Goal: Information Seeking & Learning: Learn about a topic

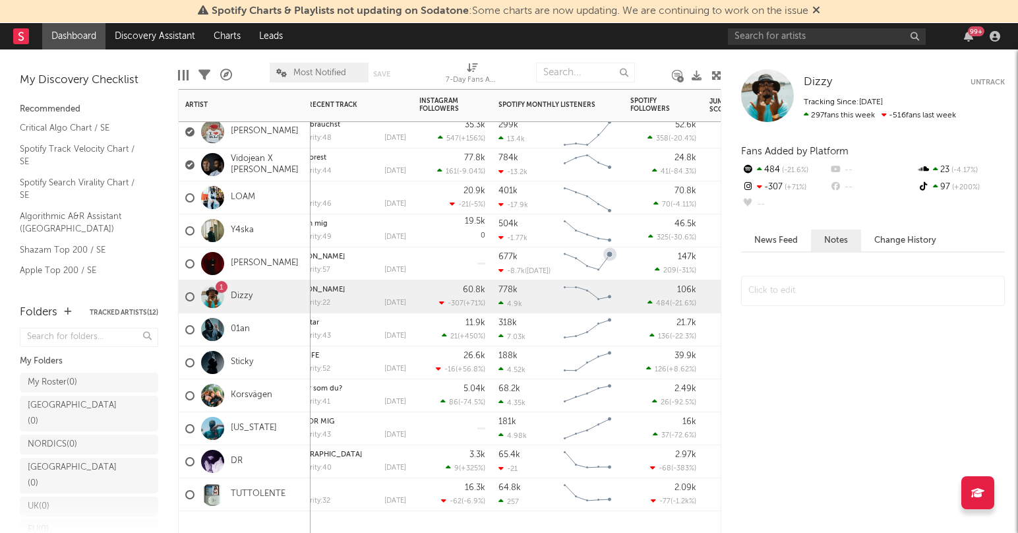
click at [392, 259] on div "[PERSON_NAME]" at bounding box center [346, 256] width 119 height 7
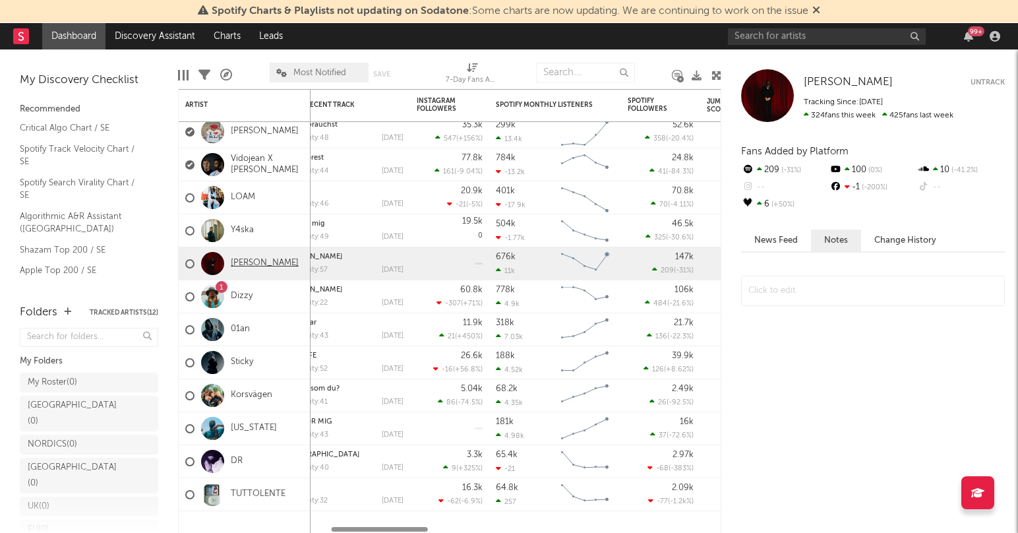
click at [255, 258] on link "[PERSON_NAME]" at bounding box center [265, 263] width 68 height 11
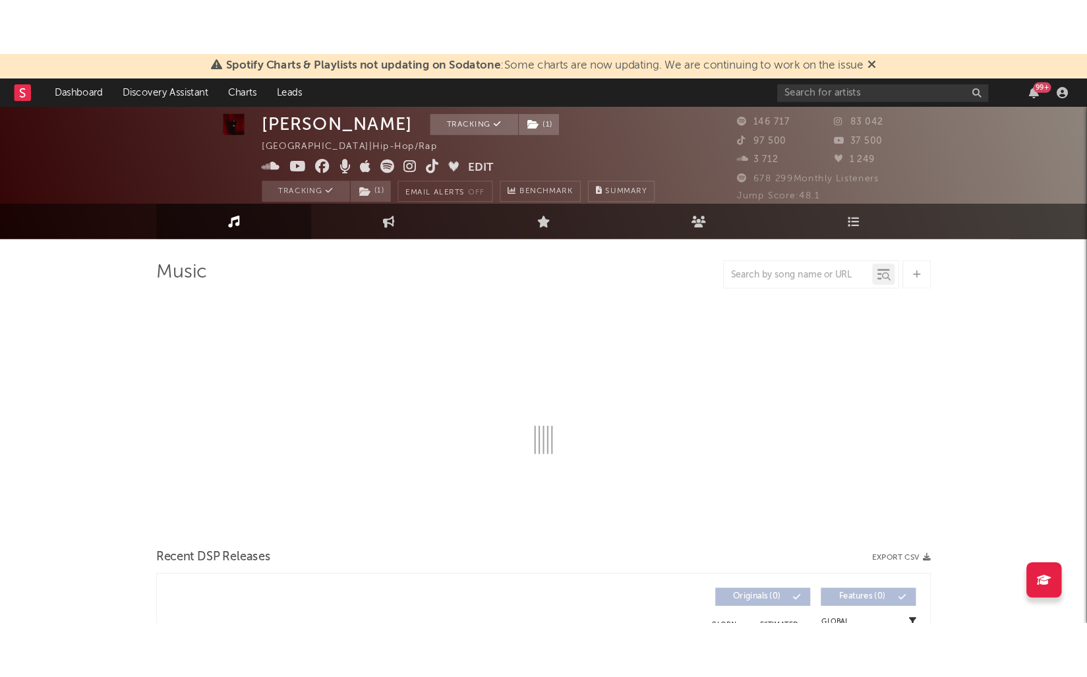
scroll to position [9, 0]
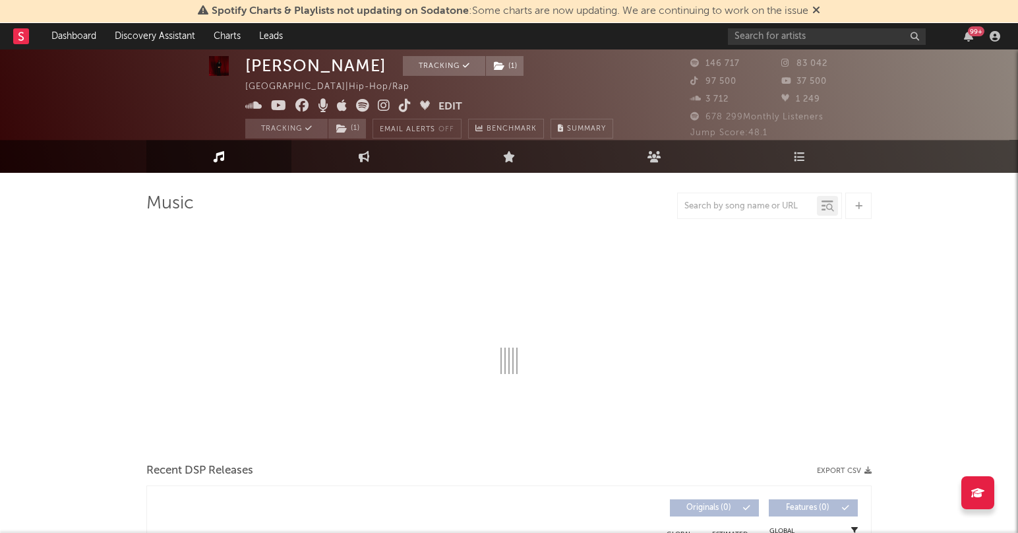
select select "6m"
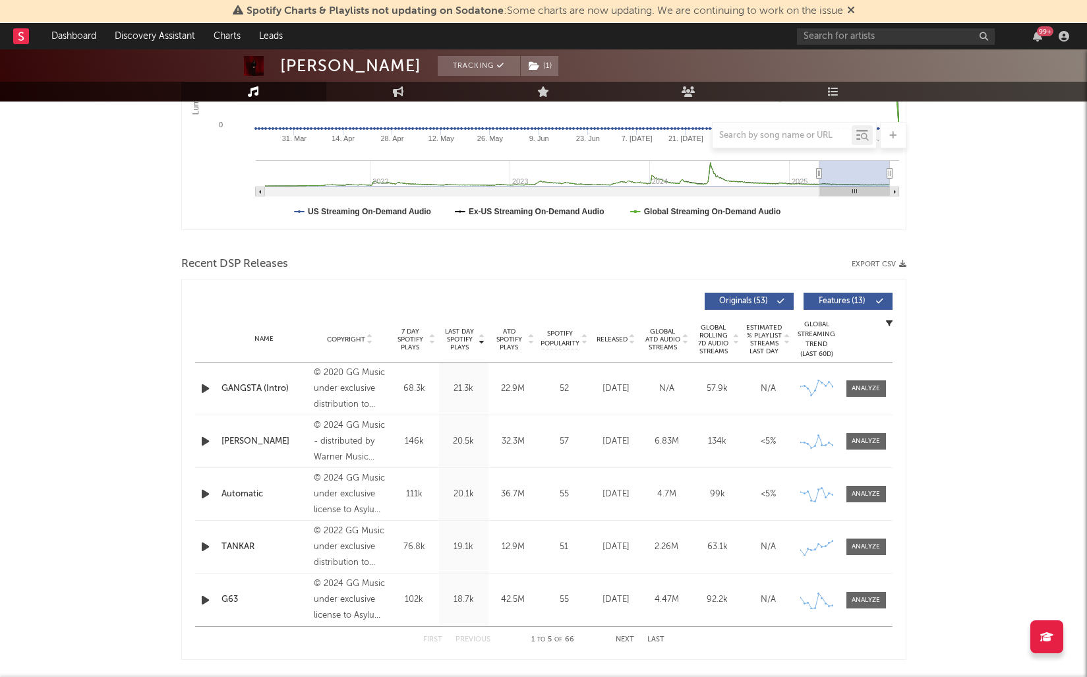
scroll to position [325, 0]
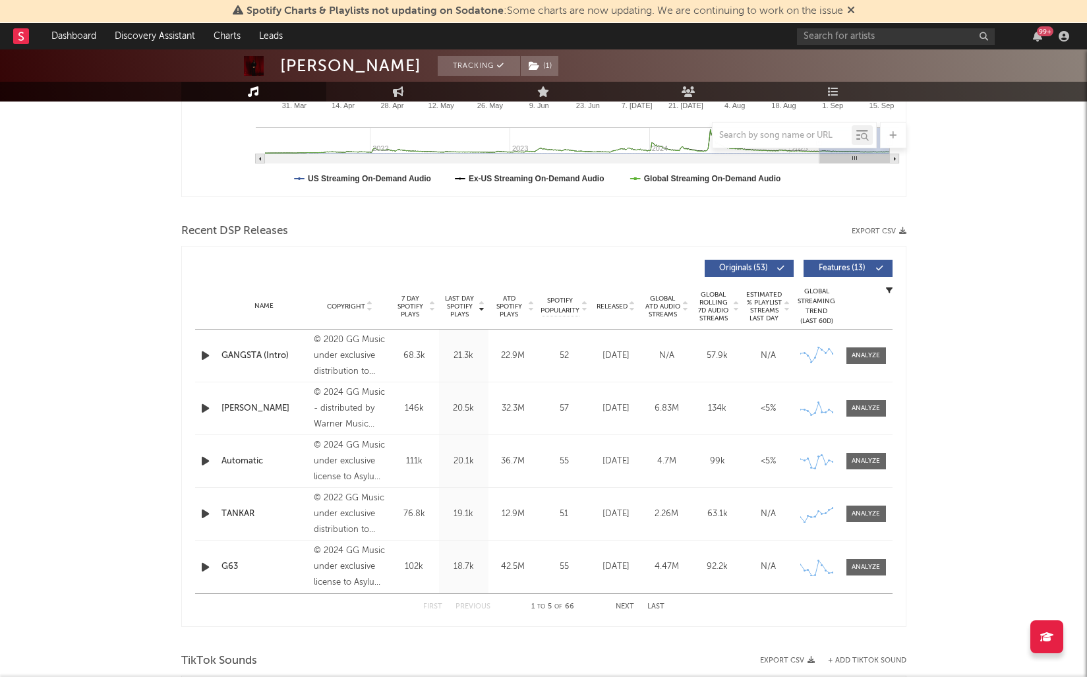
click at [625, 532] on button "Next" at bounding box center [625, 606] width 18 height 7
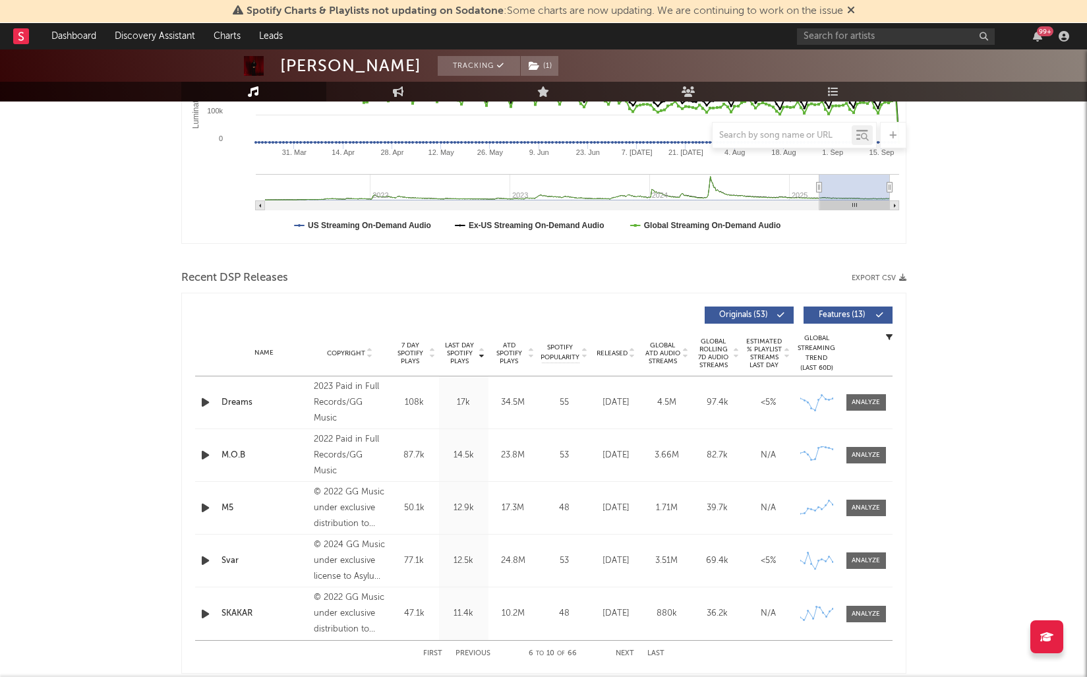
scroll to position [0, 0]
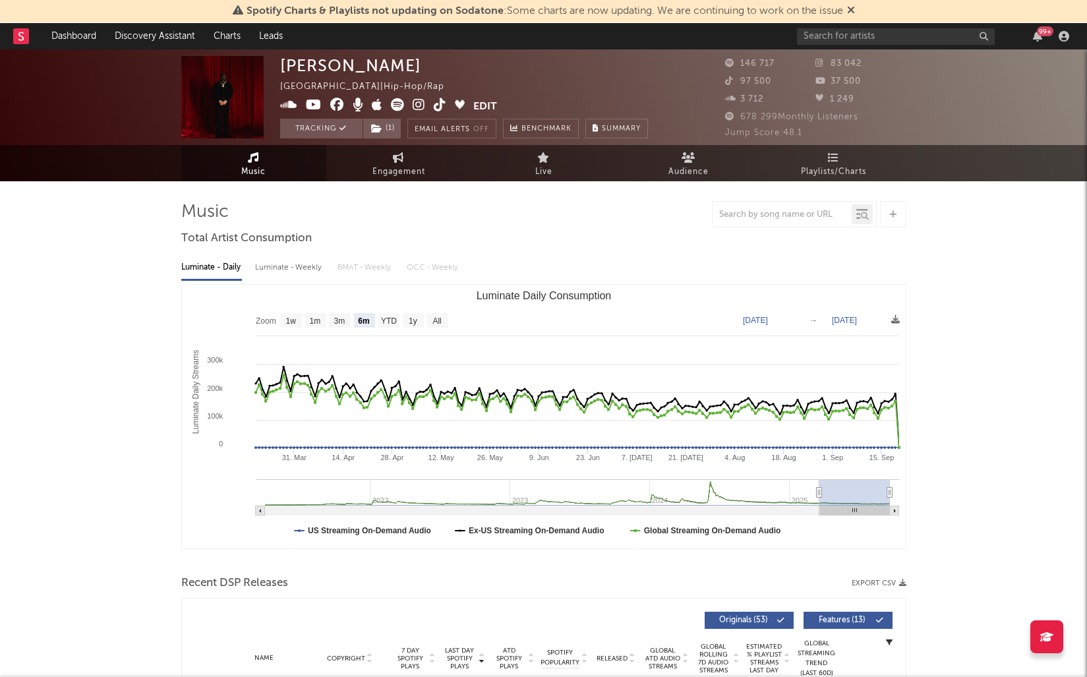
click at [266, 165] on link "Music" at bounding box center [253, 163] width 145 height 36
click at [380, 162] on link "Engagement" at bounding box center [398, 163] width 145 height 36
select select "1w"
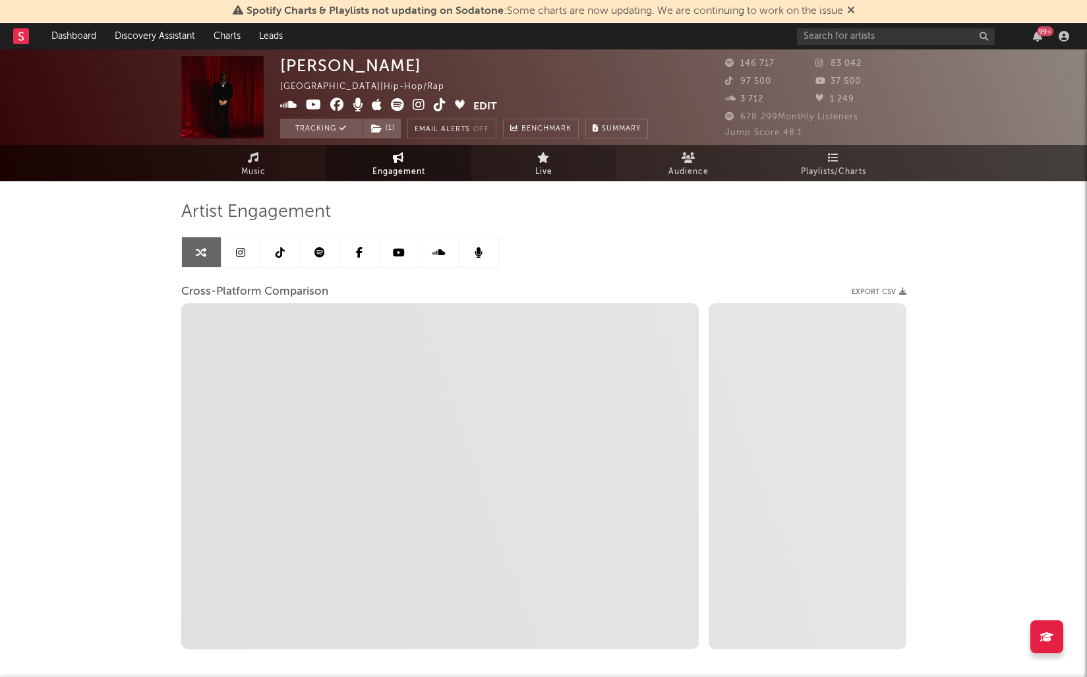
click at [560, 165] on link "Live" at bounding box center [543, 163] width 145 height 36
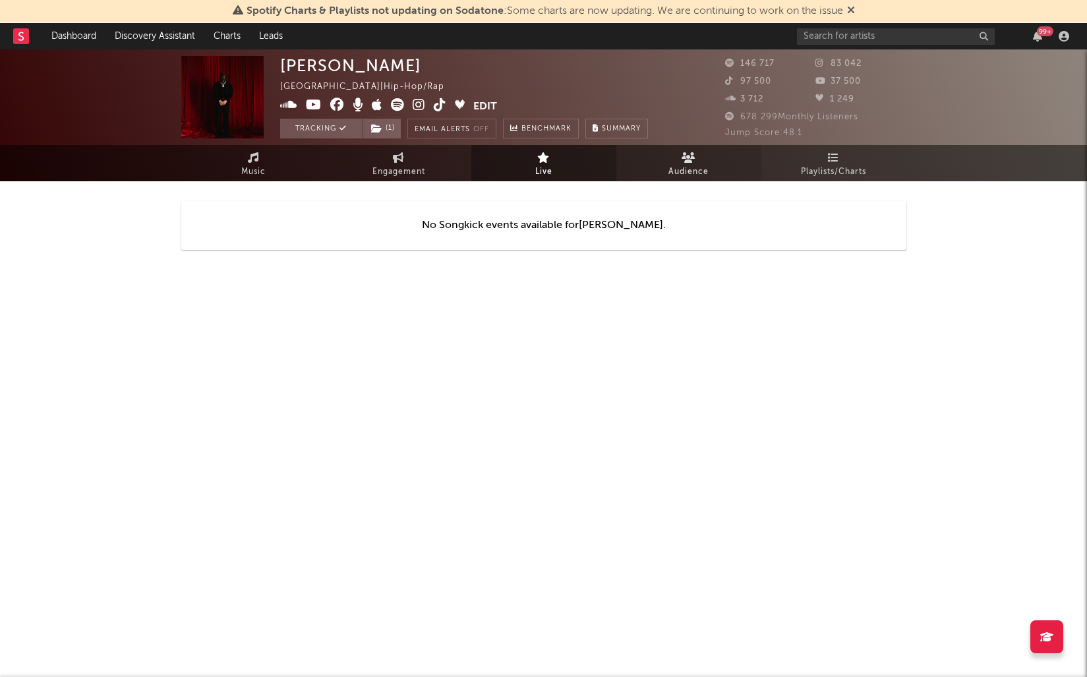
click at [675, 170] on span "Audience" at bounding box center [689, 172] width 40 height 16
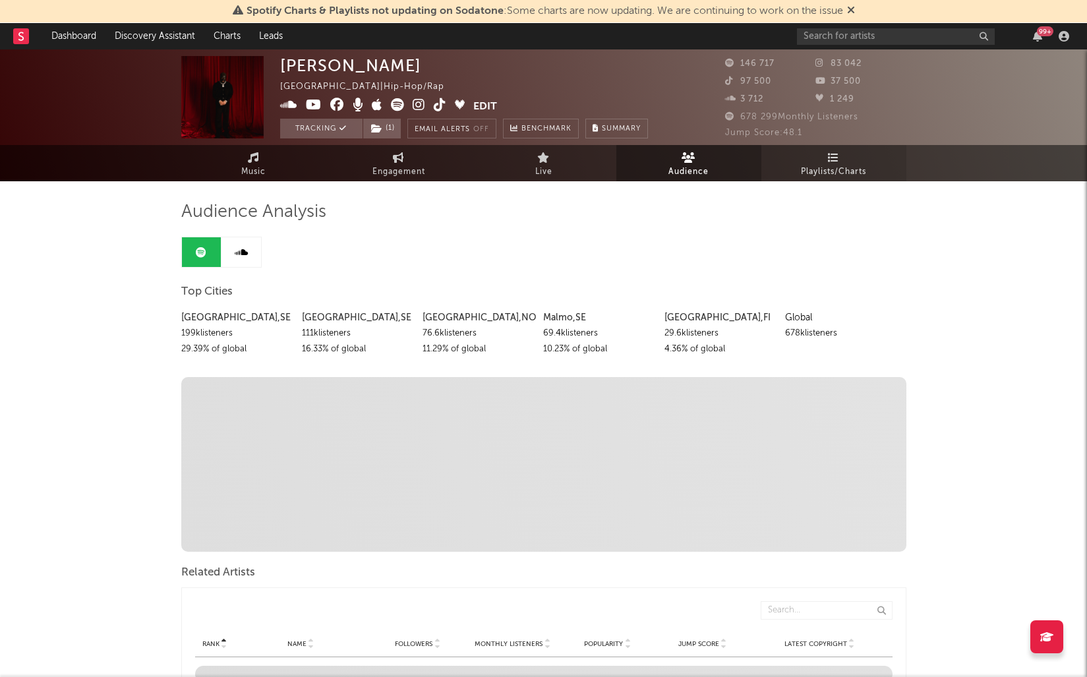
click at [863, 167] on span "Playlists/Charts" at bounding box center [833, 172] width 65 height 16
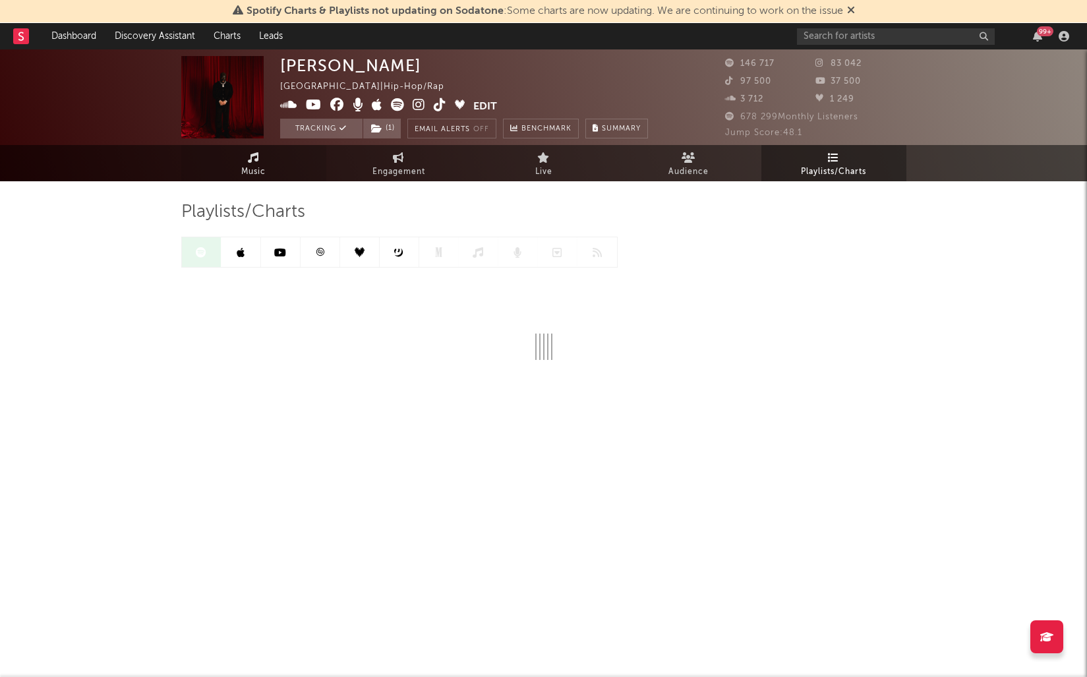
click at [239, 162] on link "Music" at bounding box center [253, 163] width 145 height 36
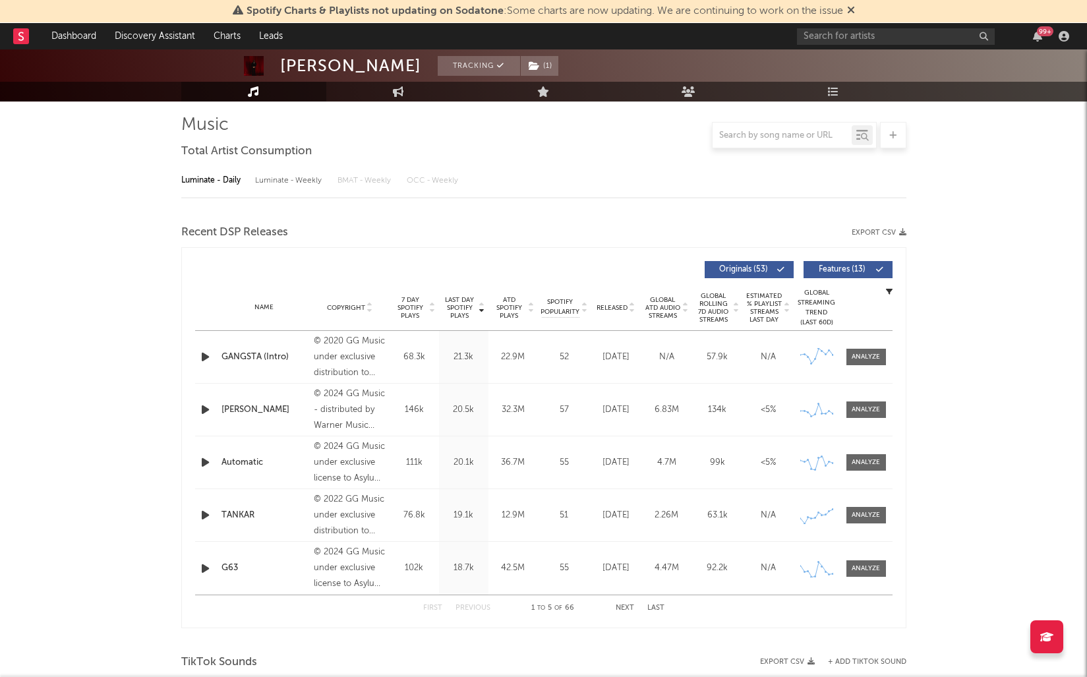
scroll to position [156, 0]
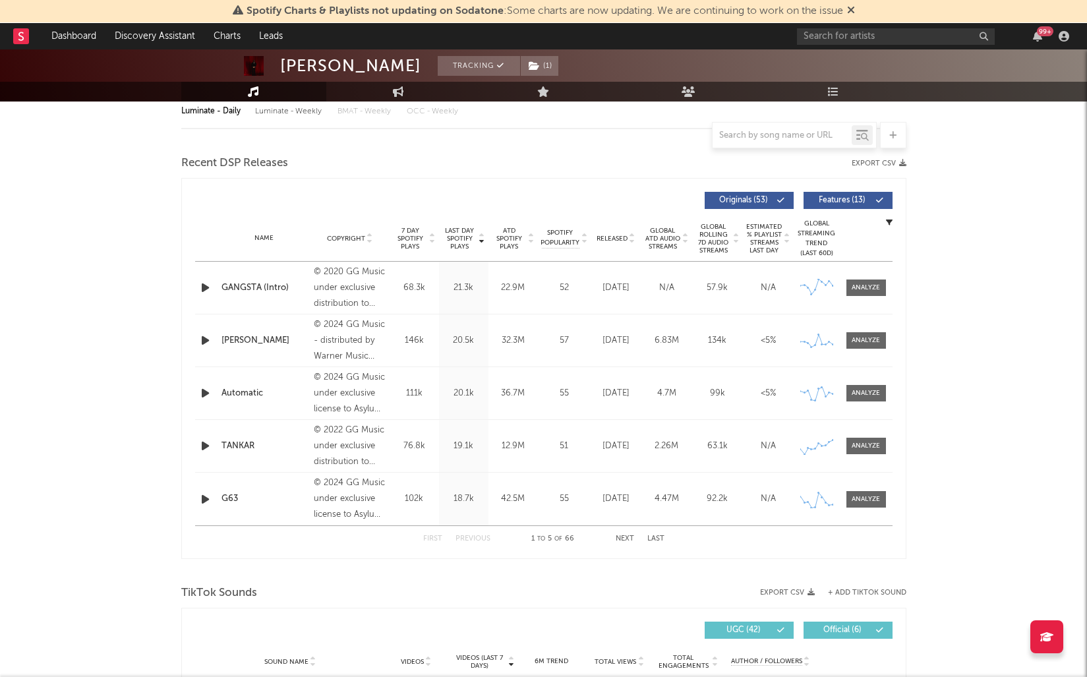
select select "6m"
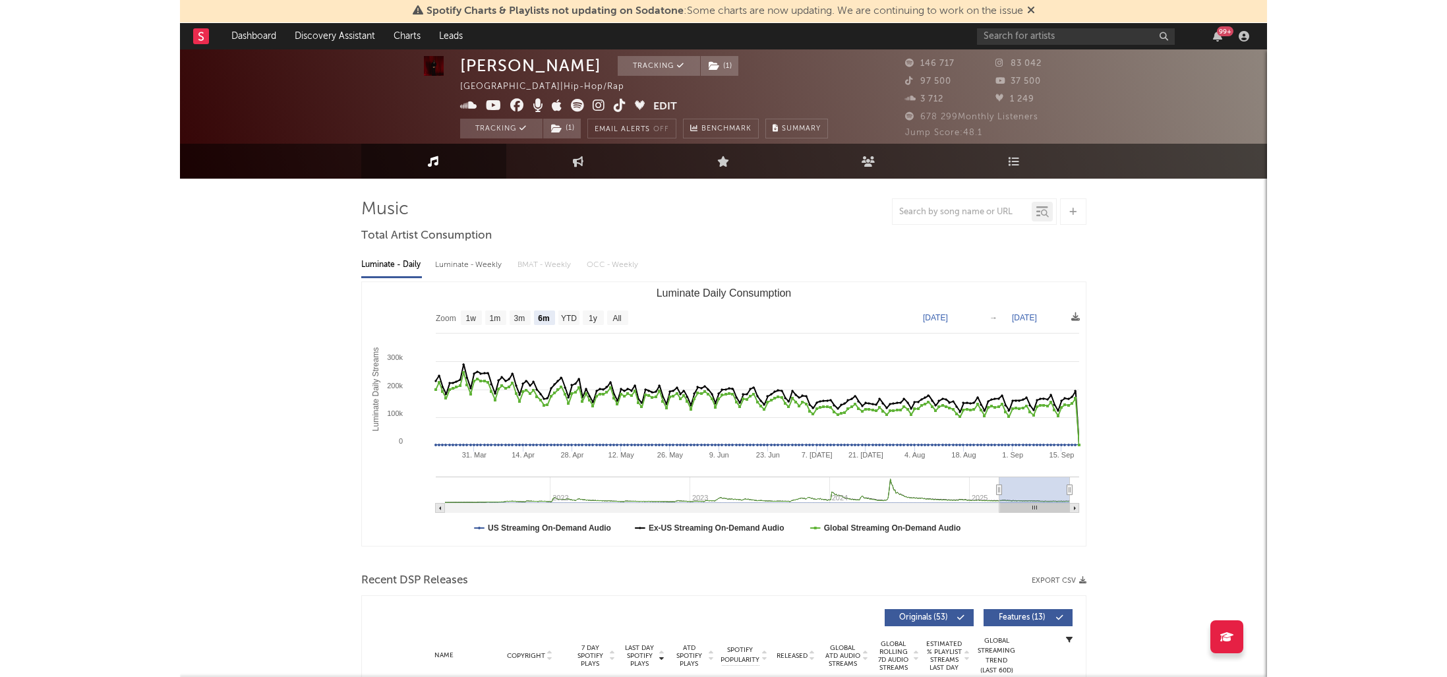
scroll to position [0, 0]
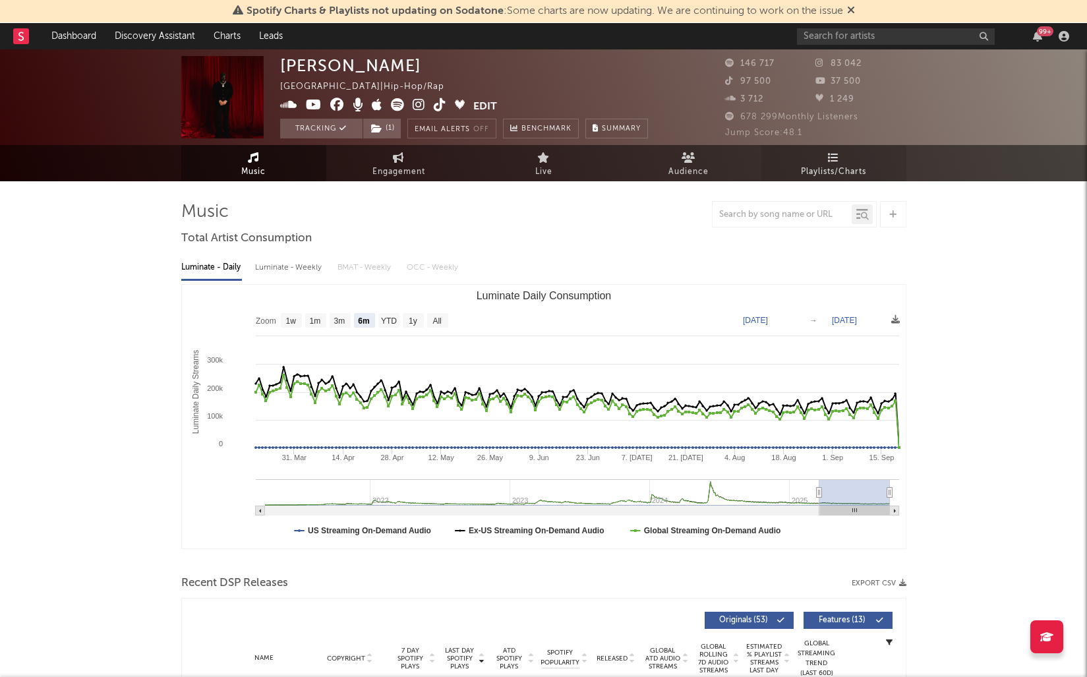
click at [847, 171] on span "Playlists/Charts" at bounding box center [833, 172] width 65 height 16
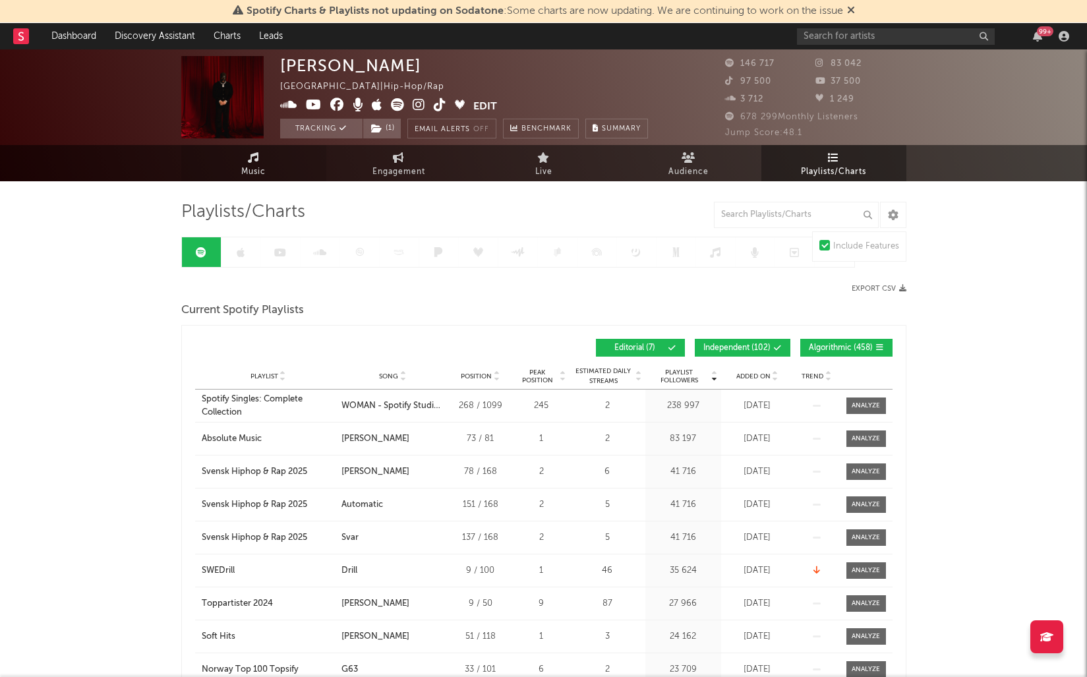
click at [254, 145] on link "Music" at bounding box center [253, 163] width 145 height 36
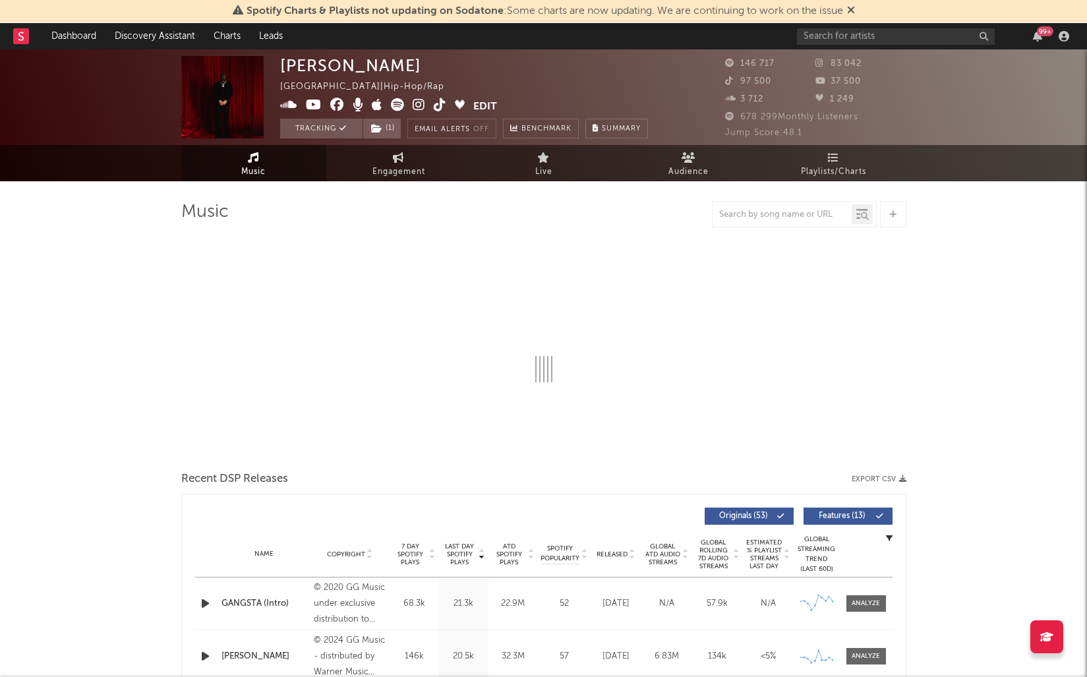
select select "6m"
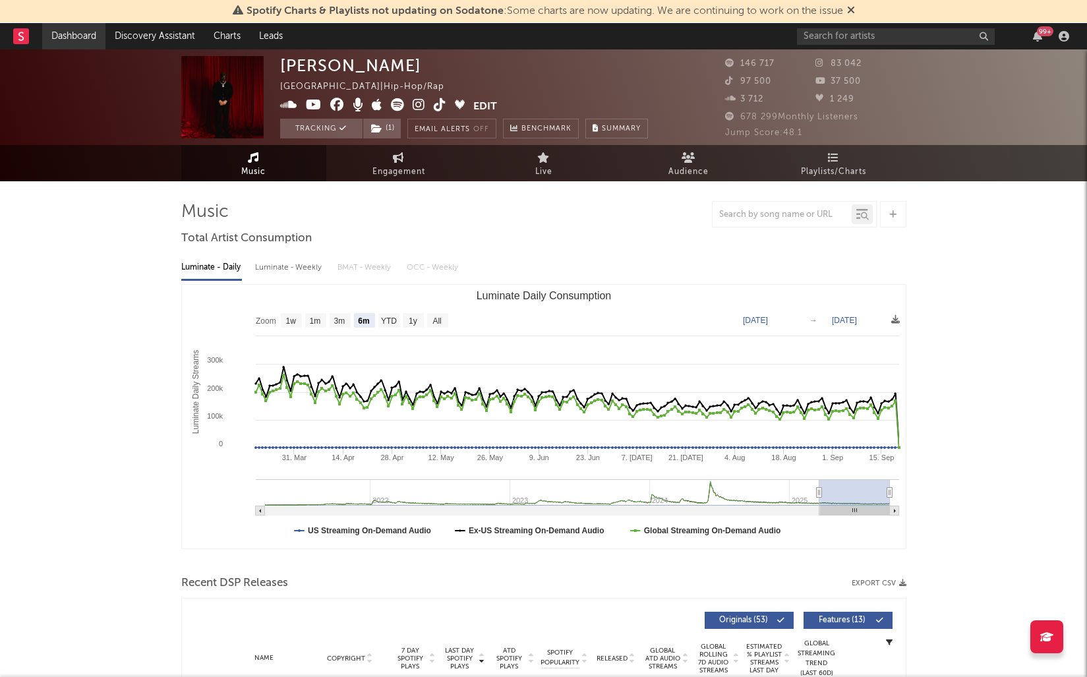
click at [92, 45] on link "Dashboard" at bounding box center [73, 36] width 63 height 26
